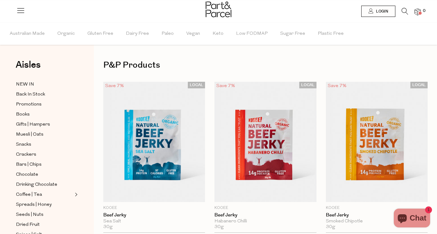
click at [404, 10] on icon at bounding box center [404, 11] width 7 height 7
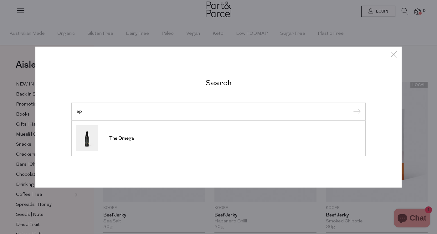
type input "e"
click at [86, 111] on input "peg paste" at bounding box center [218, 111] width 284 height 5
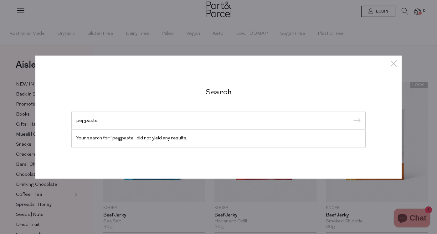
click at [101, 119] on input "pegpaste" at bounding box center [218, 120] width 284 height 5
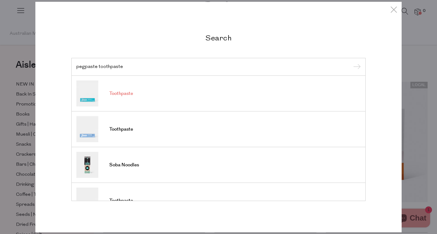
type input "pegpaste toothpaste"
click at [125, 92] on span "Toothpaste" at bounding box center [121, 93] width 24 height 6
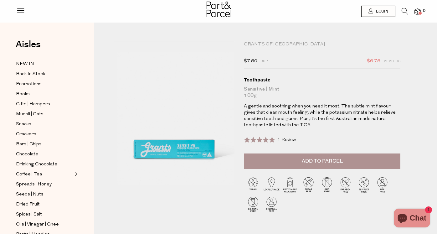
click at [286, 139] on span "1 Review" at bounding box center [286, 139] width 18 height 5
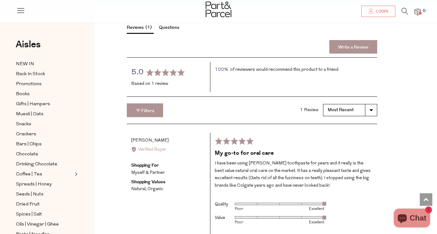
scroll to position [687, 0]
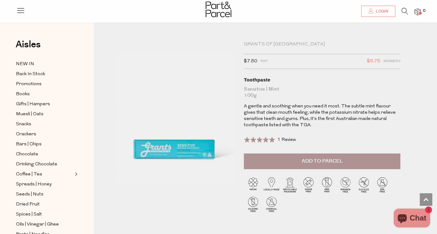
scroll to position [687, 0]
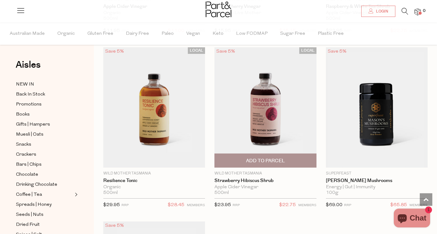
scroll to position [717, 0]
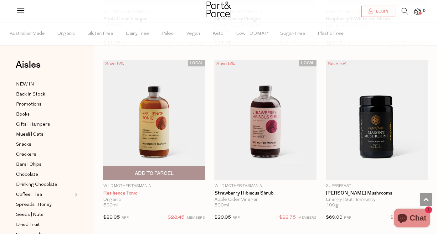
click at [126, 191] on link "Resilience Tonic" at bounding box center [154, 193] width 102 height 6
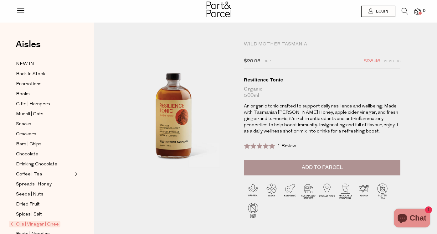
click at [286, 144] on span "1 Review" at bounding box center [286, 146] width 18 height 5
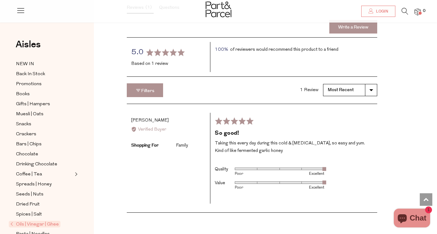
scroll to position [753, 0]
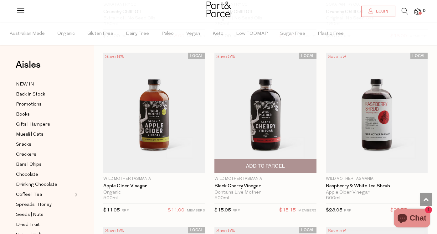
scroll to position [563, 0]
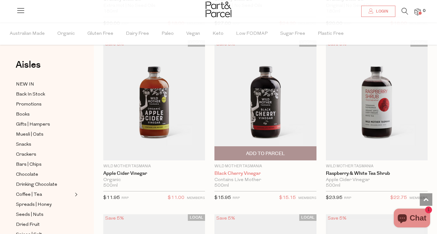
click at [248, 171] on link "Black Cherry Vinegar" at bounding box center [265, 174] width 102 height 6
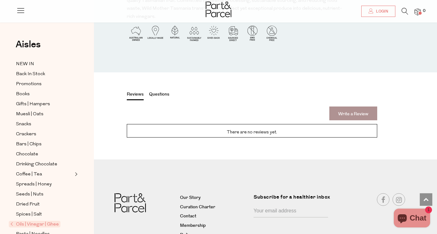
scroll to position [601, 0]
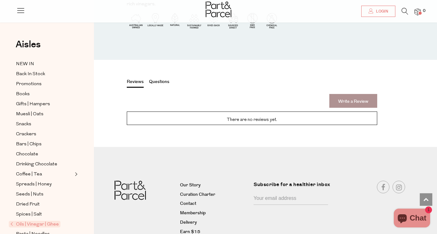
click at [159, 79] on button "Questions" at bounding box center [159, 83] width 20 height 8
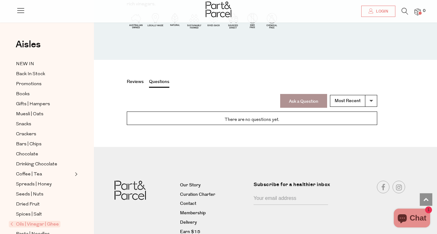
click at [136, 79] on button "Reviews" at bounding box center [135, 83] width 17 height 8
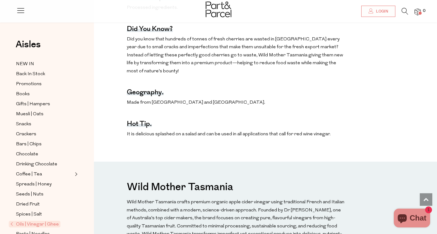
scroll to position [350, 0]
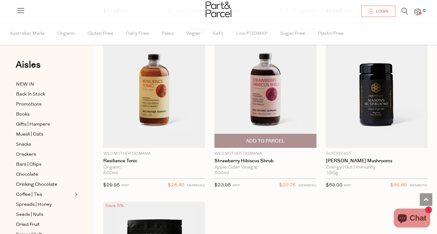
scroll to position [763, 0]
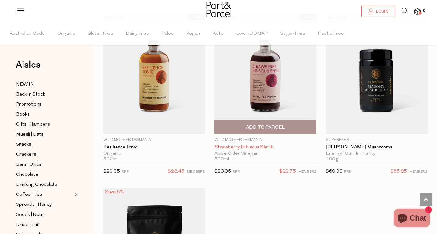
click at [247, 144] on link "Strawberry Hibiscus Shrub" at bounding box center [265, 147] width 102 height 6
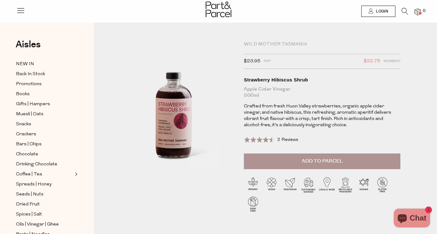
click at [282, 139] on span "2 Reviews" at bounding box center [287, 139] width 21 height 5
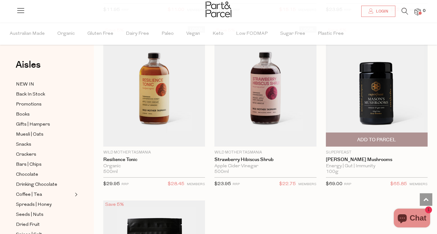
scroll to position [738, 0]
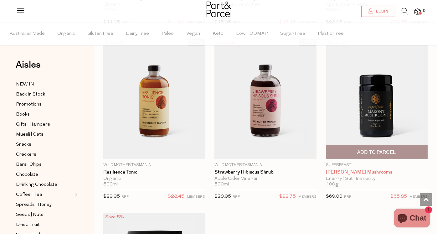
click at [356, 169] on link "[PERSON_NAME] Mushrooms" at bounding box center [377, 172] width 102 height 6
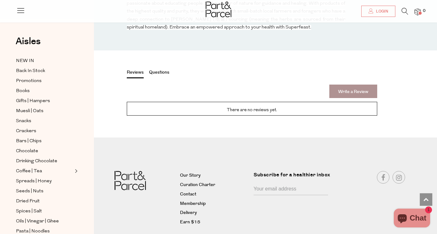
scroll to position [818, 0]
